Goal: Check status: Check status

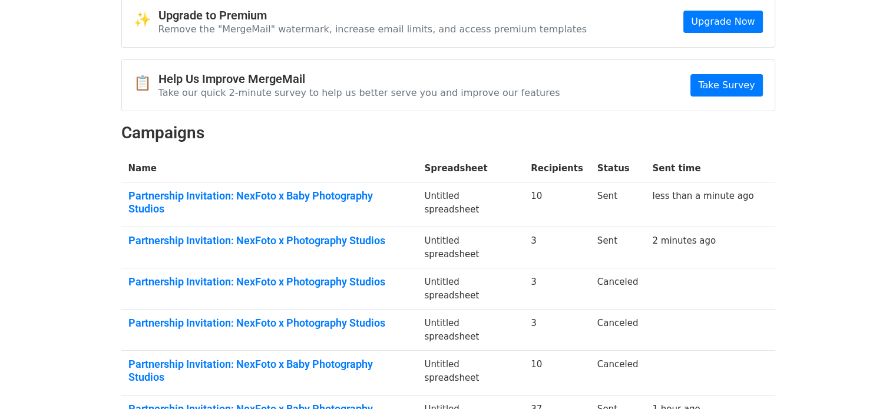
scroll to position [95, 0]
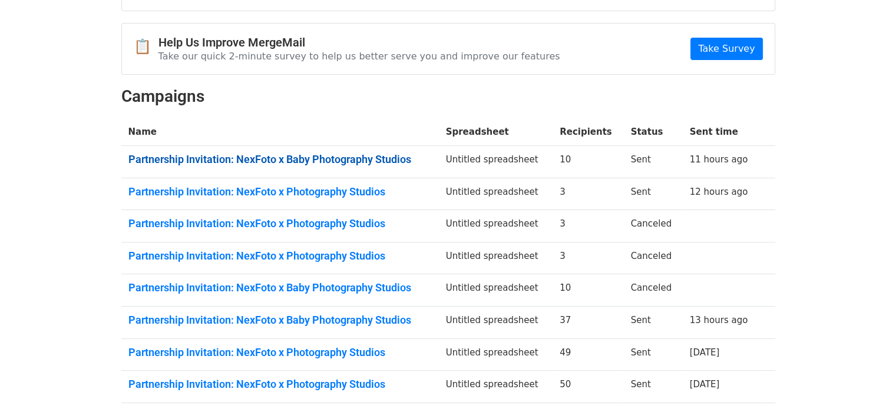
click at [358, 156] on link "Partnership Invitation: NexFoto x Baby Photography Studios" at bounding box center [279, 159] width 303 height 13
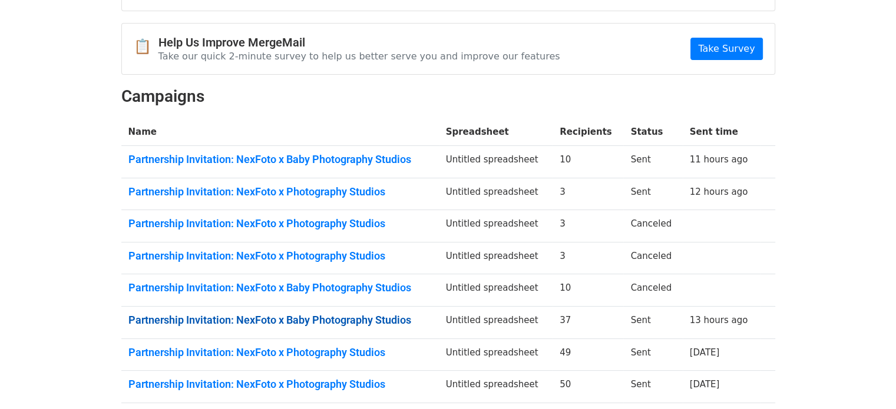
click at [312, 317] on link "Partnership Invitation: NexFoto x Baby Photography Studios" at bounding box center [279, 320] width 303 height 13
click at [280, 186] on link "Partnership Invitation: NexFoto x Photography Studios" at bounding box center [279, 192] width 303 height 13
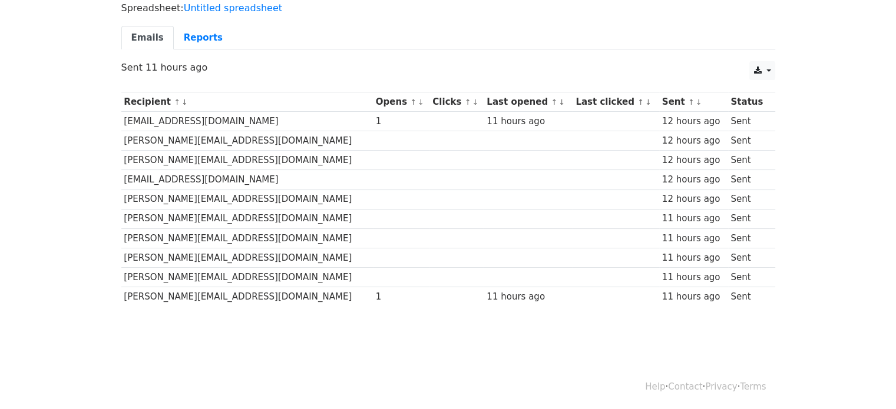
scroll to position [84, 0]
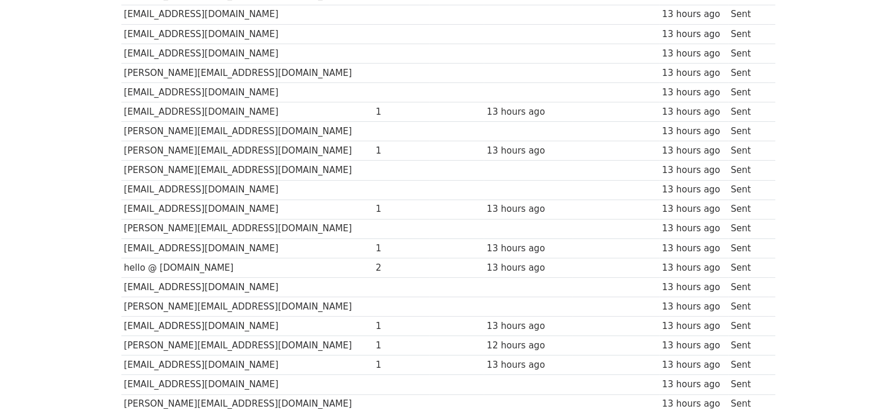
scroll to position [247, 0]
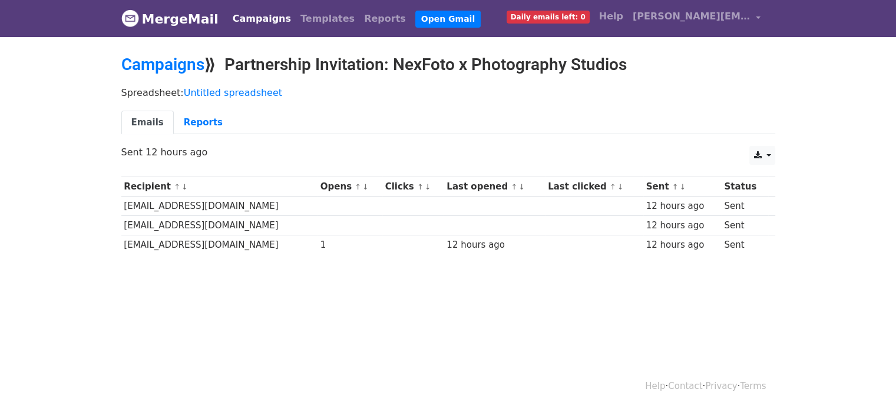
scroll to position [1, 0]
